Goal: Transaction & Acquisition: Purchase product/service

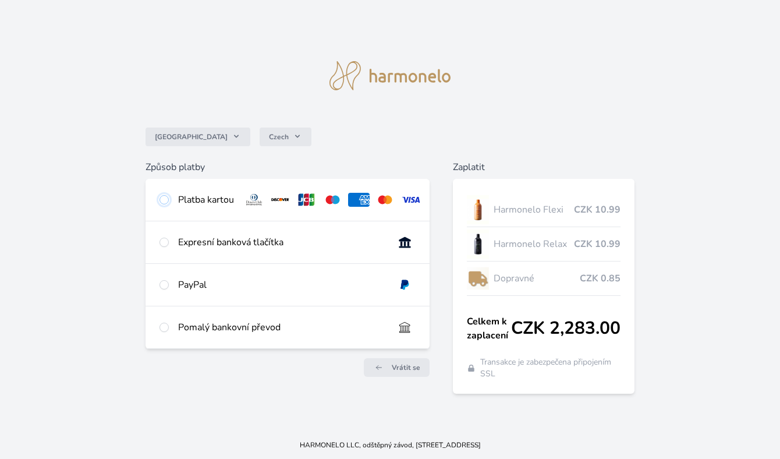
click at [166, 201] on input "radio" at bounding box center [163, 199] width 9 height 9
radio input "true"
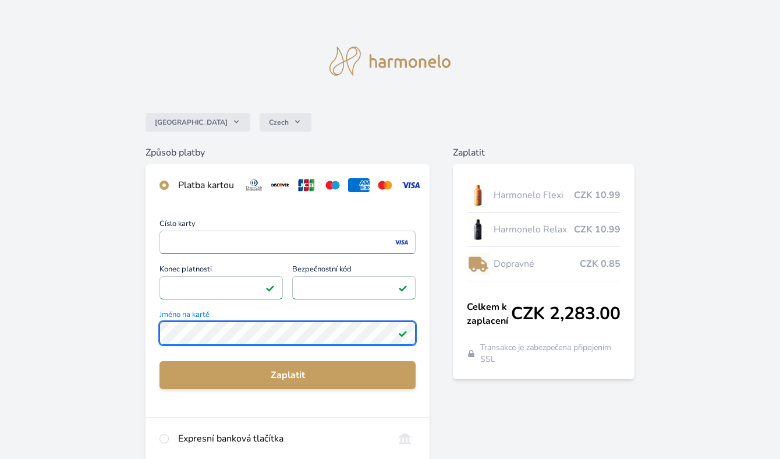
click at [146, 325] on div "Číslo karty <p>Your browser does not support iframes.</p> Konec platnosti <p>Yo…" at bounding box center [287, 311] width 284 height 211
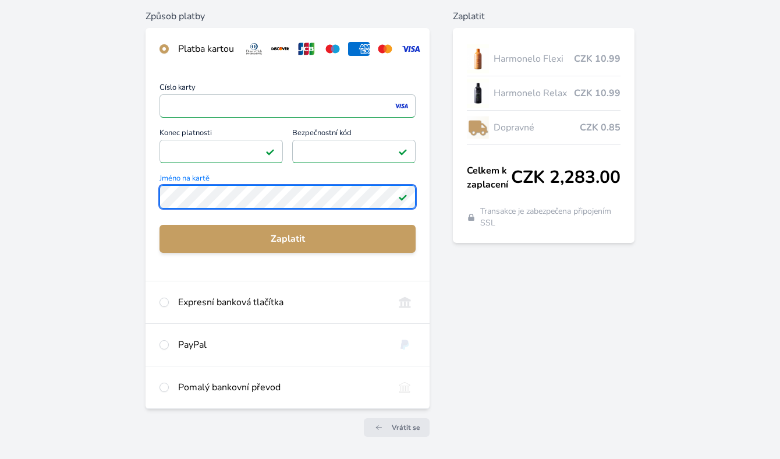
scroll to position [151, 0]
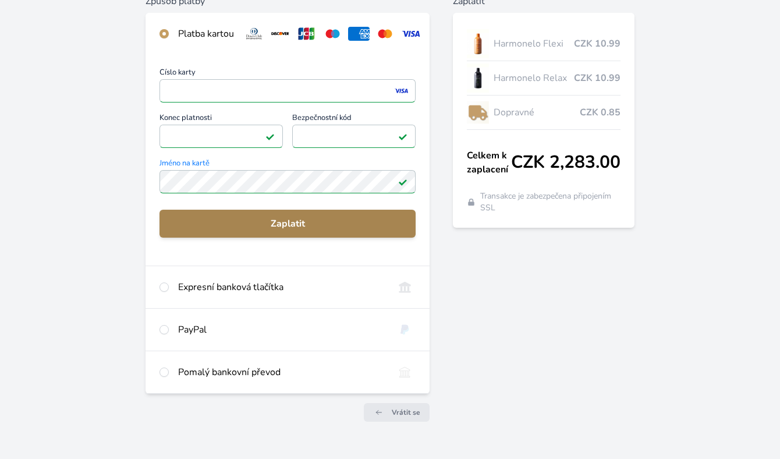
click at [280, 220] on span "Zaplatit" at bounding box center [287, 223] width 237 height 14
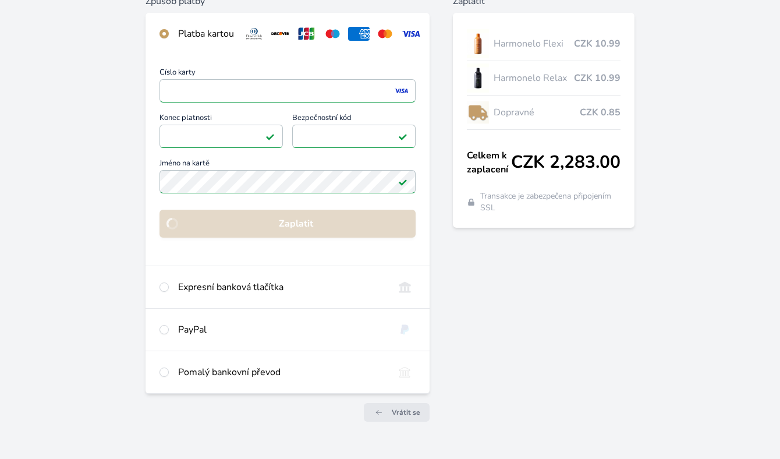
scroll to position [48, 0]
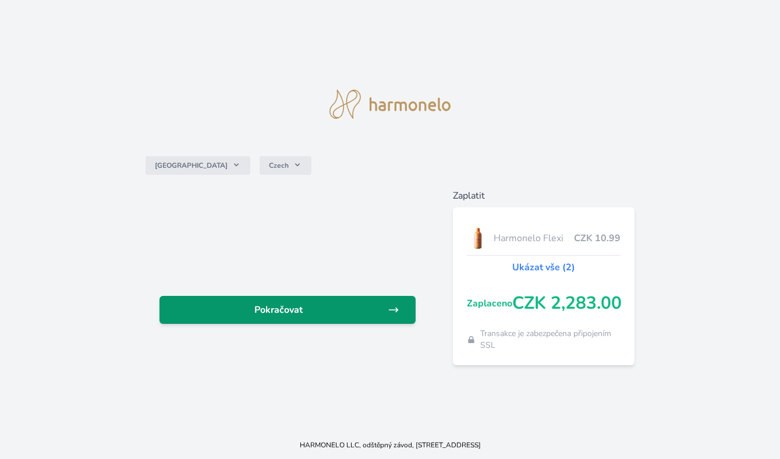
click at [258, 307] on span "Pokračovat" at bounding box center [278, 310] width 219 height 14
